Goal: Information Seeking & Learning: Find specific fact

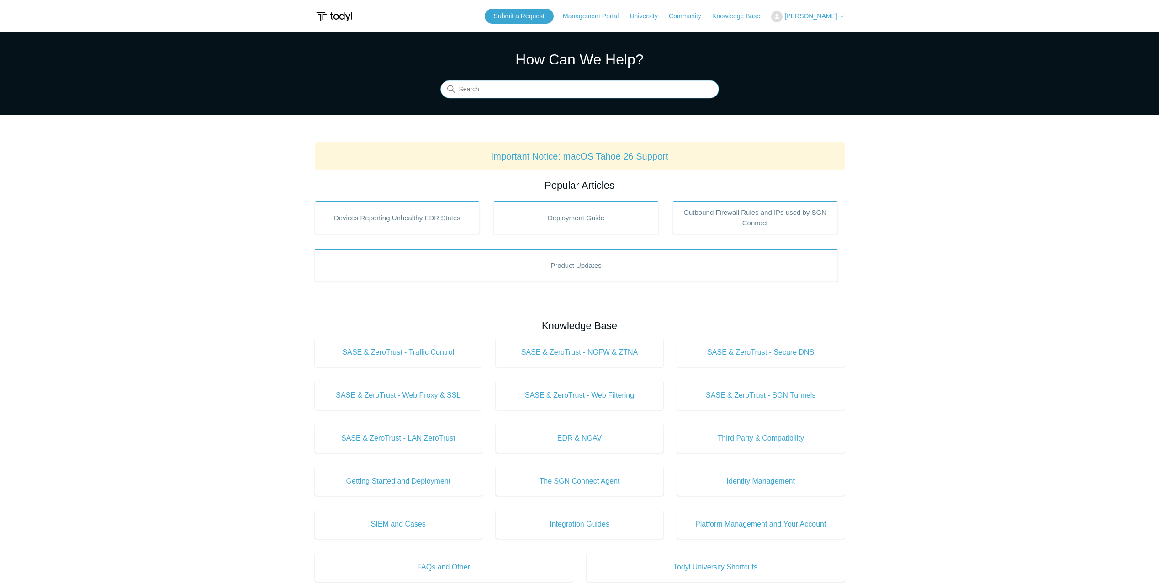
click at [582, 92] on input "Search" at bounding box center [579, 89] width 279 height 18
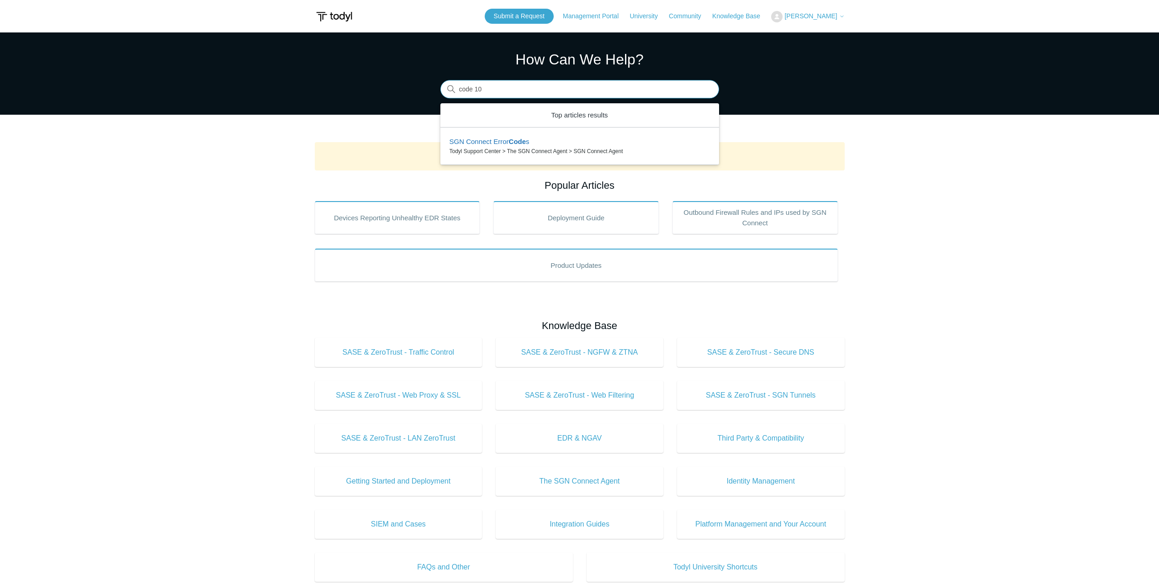
type input "code 104"
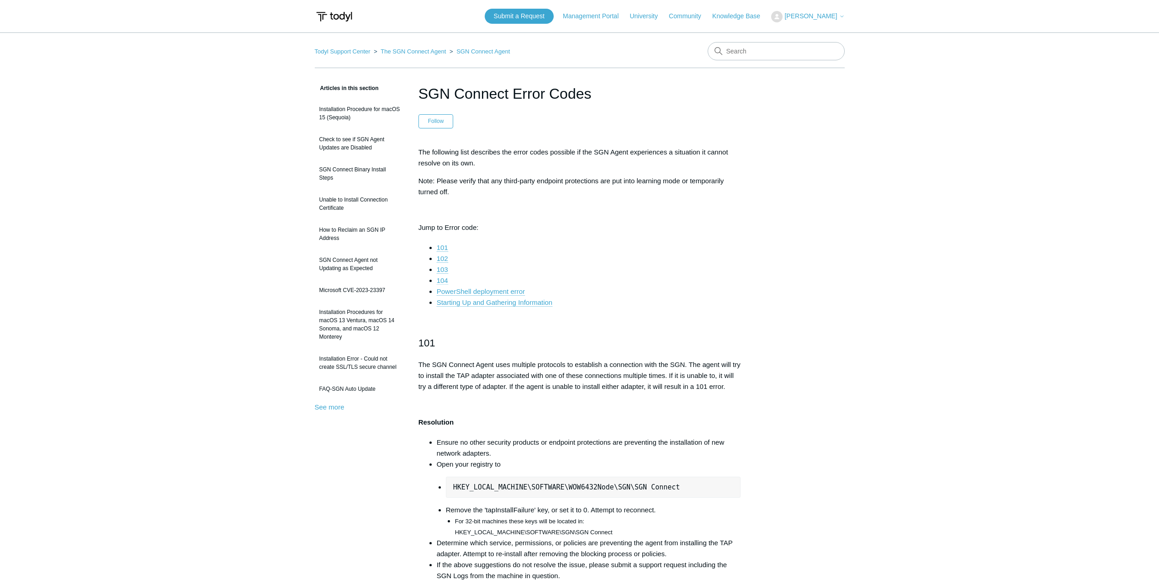
click at [445, 278] on link "104" at bounding box center [442, 280] width 11 height 8
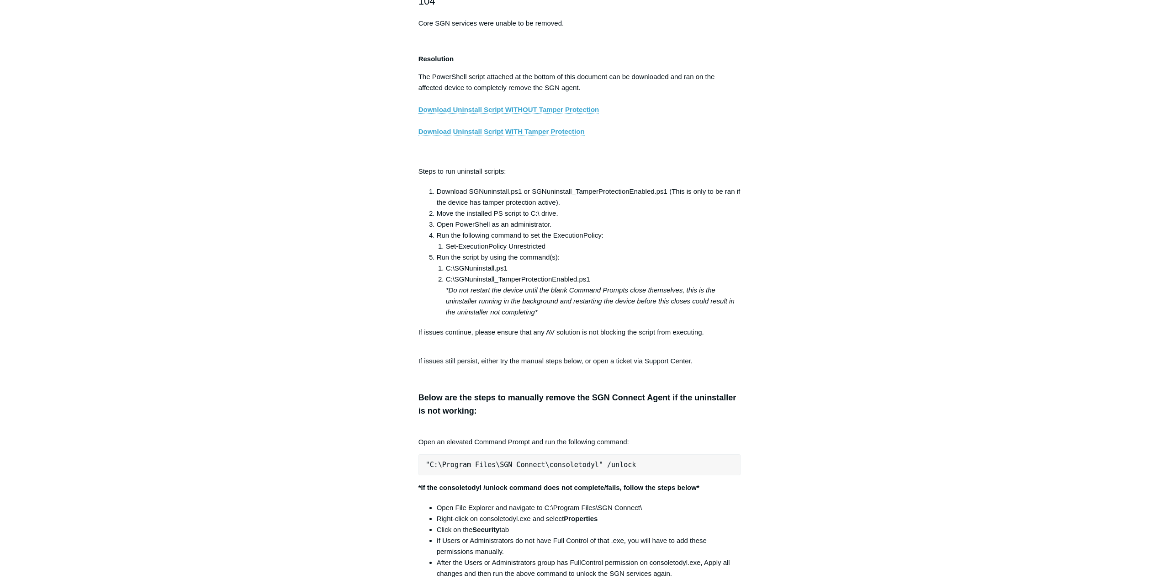
click at [483, 136] on link "Download Uninstall Script WITH Tamper Protection" at bounding box center [501, 131] width 166 height 8
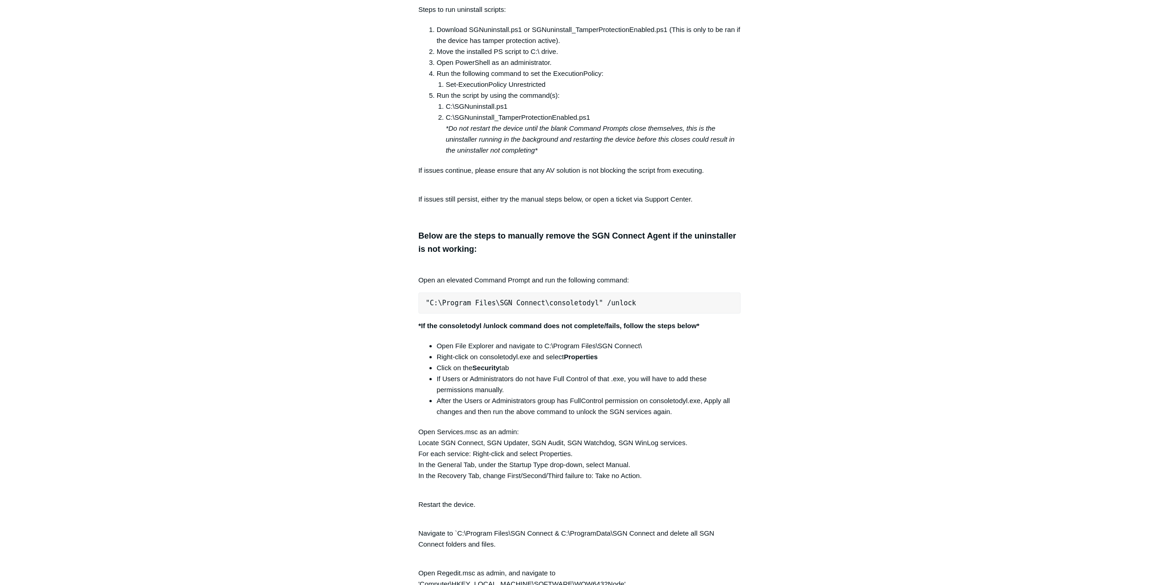
scroll to position [1701, 0]
